Goal: Obtain resource: Download file/media

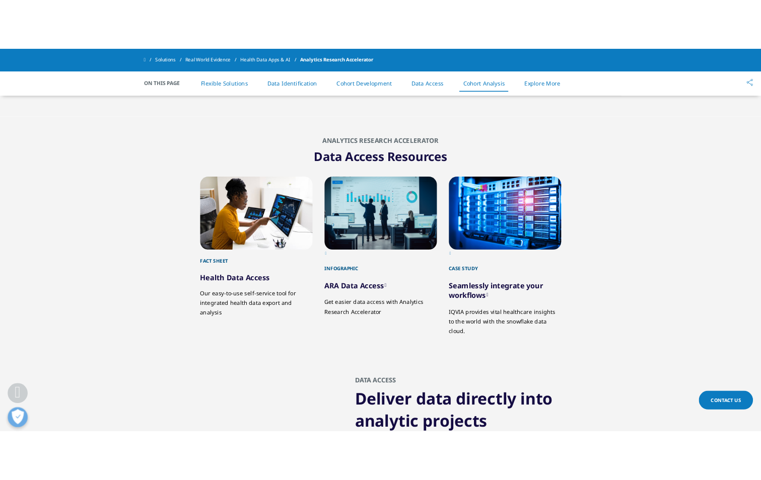
scroll to position [5781, 0]
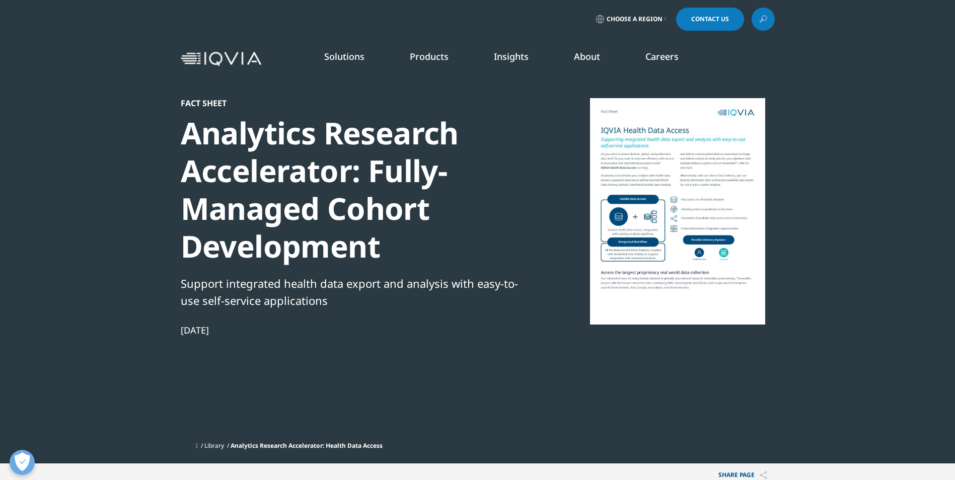
scroll to position [420, 0]
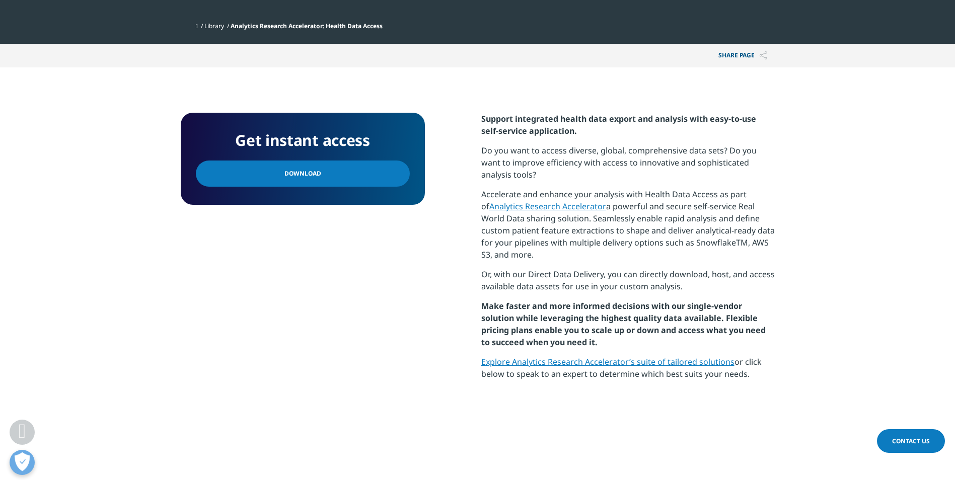
click at [294, 180] on link "Download" at bounding box center [303, 174] width 214 height 26
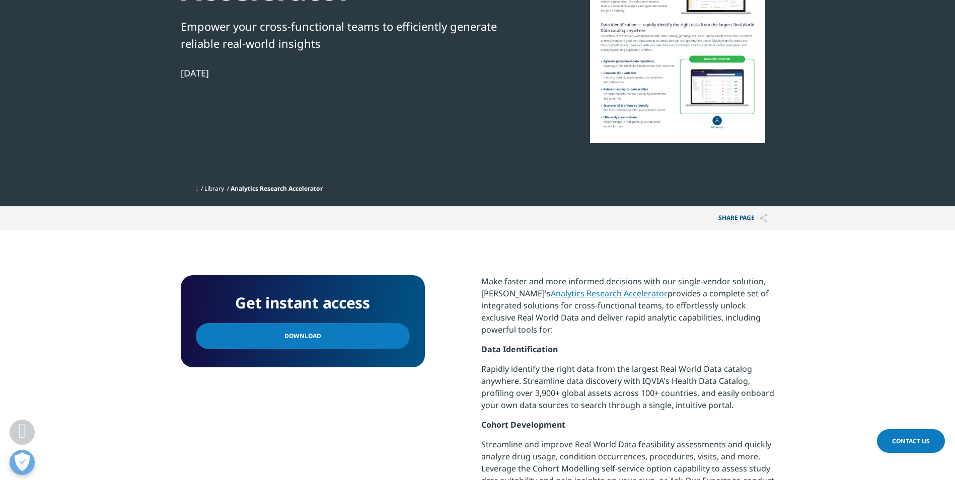
scroll to position [186, 0]
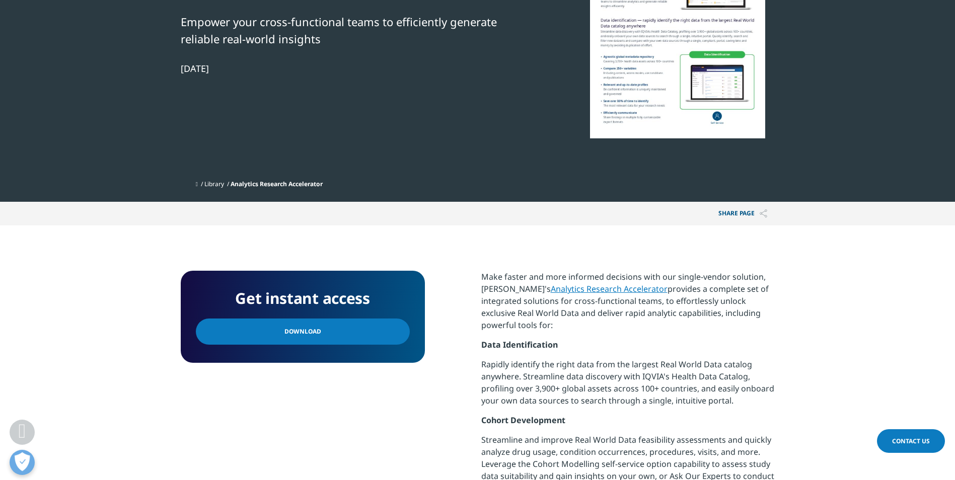
click at [311, 334] on span "Download" at bounding box center [303, 331] width 37 height 11
